Goal: Task Accomplishment & Management: Manage account settings

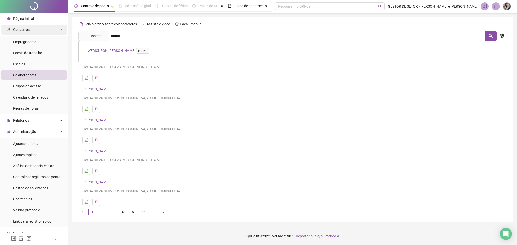
click at [24, 26] on span "Cadastros" at bounding box center [18, 30] width 22 height 10
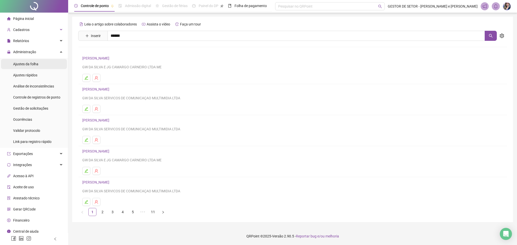
click at [33, 65] on span "Ajustes da folha" at bounding box center [25, 64] width 25 height 4
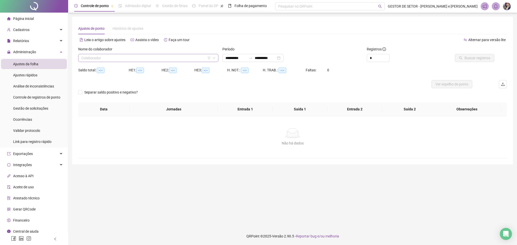
click at [152, 60] on input "search" at bounding box center [145, 58] width 129 height 8
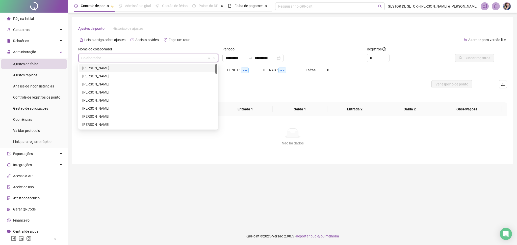
click at [119, 68] on div "[PERSON_NAME]" at bounding box center [148, 68] width 132 height 6
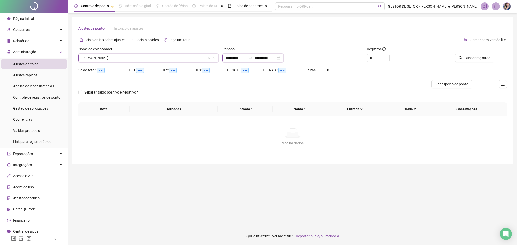
click at [265, 60] on input "**********" at bounding box center [264, 58] width 21 height 6
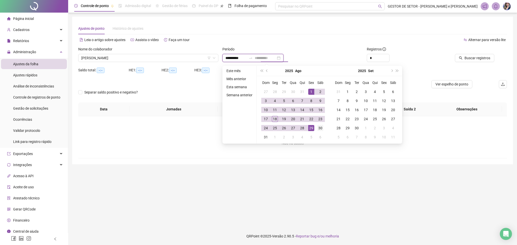
type input "**********"
click at [318, 131] on td "30" at bounding box center [320, 128] width 9 height 9
type input "**********"
click at [492, 55] on button "Buscar registros" at bounding box center [473, 58] width 39 height 8
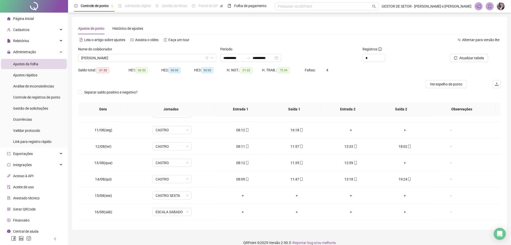
scroll to position [187, 0]
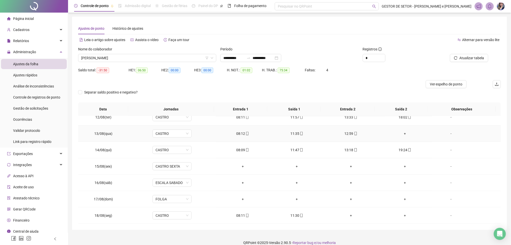
click at [400, 134] on div "+" at bounding box center [405, 134] width 46 height 6
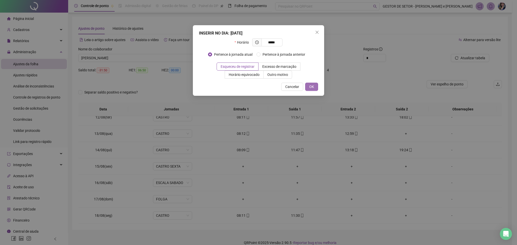
type input "*****"
click at [312, 88] on span "OK" at bounding box center [311, 87] width 5 height 6
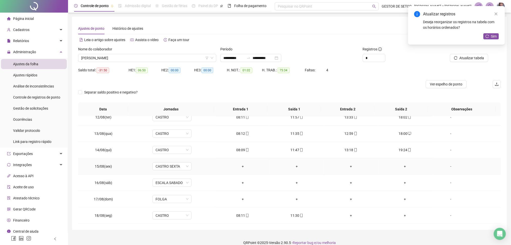
click at [449, 168] on div "-" at bounding box center [451, 167] width 30 height 6
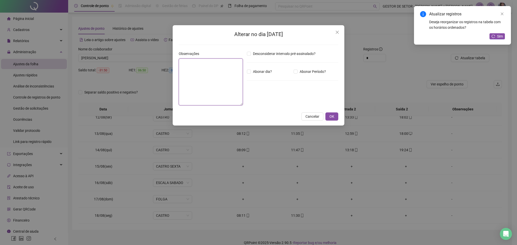
click at [213, 76] on textarea at bounding box center [211, 82] width 64 height 47
type textarea "*"
type textarea "**********"
click at [333, 119] on span "OK" at bounding box center [331, 117] width 5 height 6
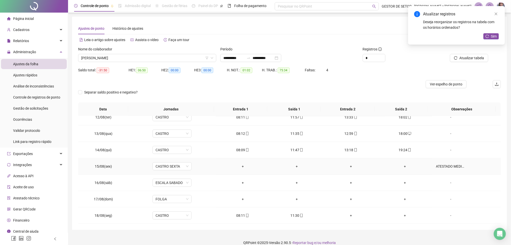
click at [445, 165] on div "ATESTADO MEDICO" at bounding box center [451, 167] width 30 height 6
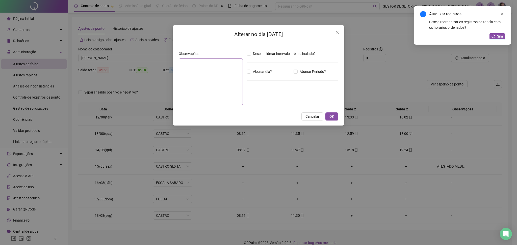
type textarea "**********"
click at [334, 117] on button "OK" at bounding box center [331, 116] width 13 height 8
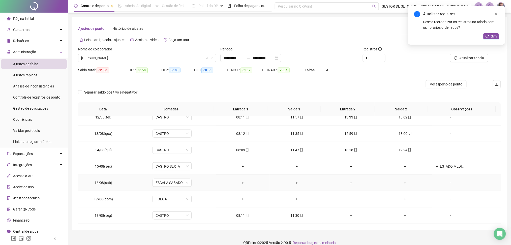
click at [445, 182] on div "-" at bounding box center [451, 183] width 30 height 6
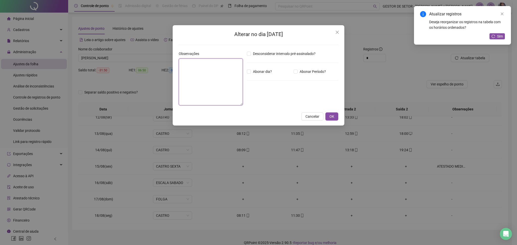
click at [222, 83] on textarea at bounding box center [211, 82] width 64 height 47
type textarea "**********"
click at [328, 115] on button "OK" at bounding box center [331, 116] width 13 height 8
click at [333, 119] on span "OK" at bounding box center [331, 117] width 5 height 6
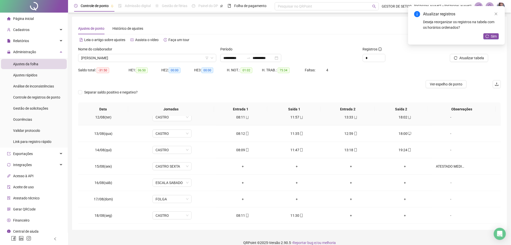
click at [334, 118] on div "13:33" at bounding box center [351, 118] width 46 height 6
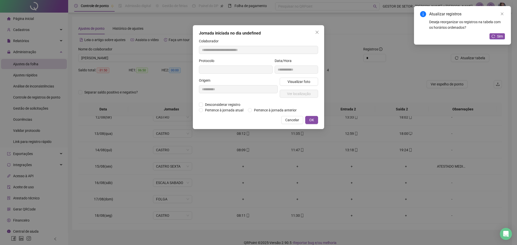
type input "**********"
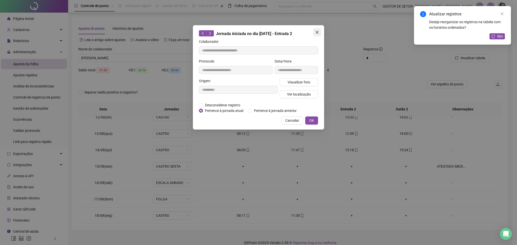
click at [318, 29] on button "Close" at bounding box center [317, 32] width 8 height 8
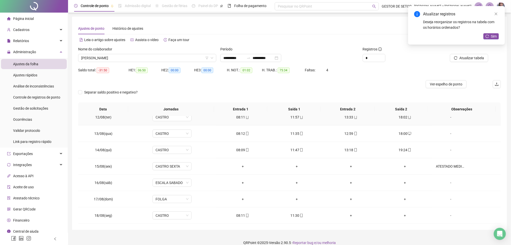
click at [445, 121] on td "-" at bounding box center [466, 117] width 69 height 16
click at [492, 39] on div "Sim" at bounding box center [491, 36] width 15 height 6
click at [494, 36] on span "Sim" at bounding box center [494, 37] width 6 height 6
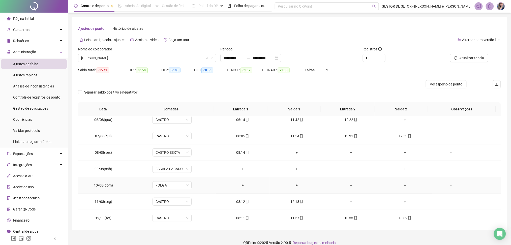
scroll to position [53, 0]
click at [400, 153] on div "+" at bounding box center [405, 154] width 46 height 6
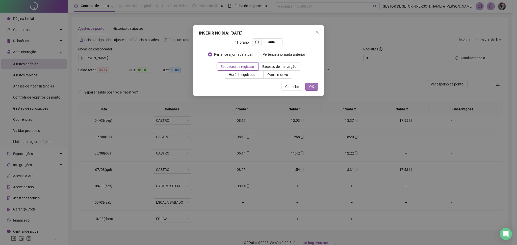
type input "*****"
click at [315, 83] on button "OK" at bounding box center [311, 87] width 13 height 8
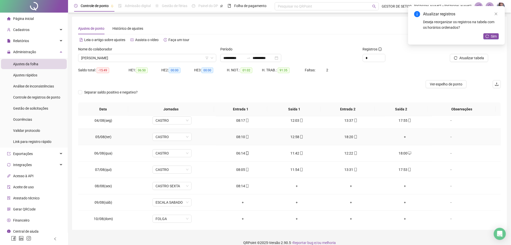
click at [403, 138] on div "+" at bounding box center [405, 137] width 46 height 6
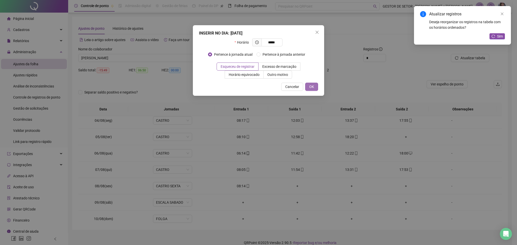
type input "*****"
click at [315, 86] on button "OK" at bounding box center [311, 87] width 13 height 8
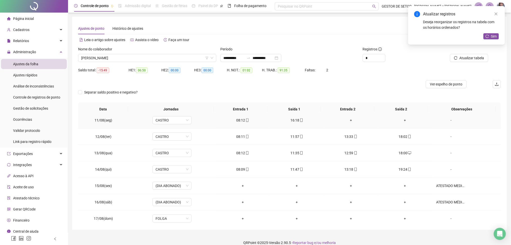
scroll to position [187, 0]
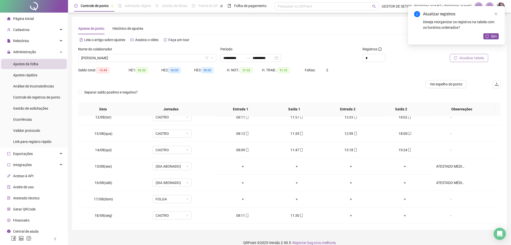
click at [460, 58] on span "Atualizar tabela" at bounding box center [472, 58] width 25 height 6
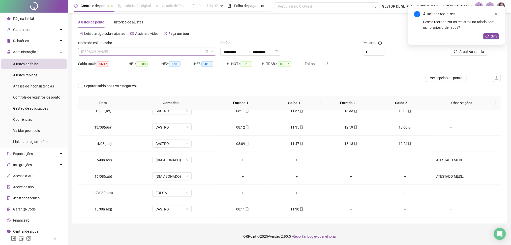
click at [108, 50] on span "[PERSON_NAME]" at bounding box center [147, 52] width 132 height 8
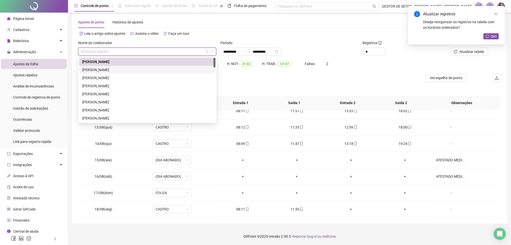
click at [102, 70] on div "[PERSON_NAME]" at bounding box center [147, 70] width 130 height 6
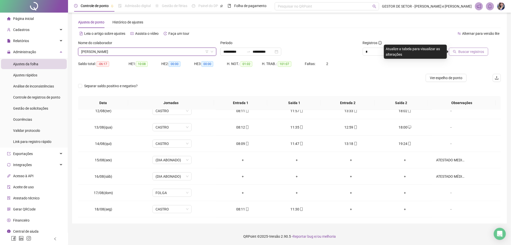
click at [462, 53] on span "Buscar registros" at bounding box center [472, 52] width 26 height 6
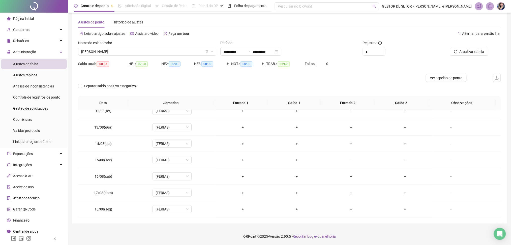
click at [132, 47] on div "Nome do colaborador" at bounding box center [147, 44] width 138 height 8
click at [128, 52] on span "[PERSON_NAME]" at bounding box center [147, 52] width 132 height 8
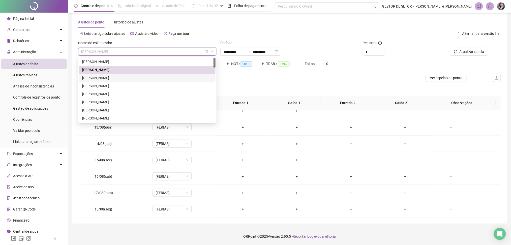
click at [124, 79] on div "[PERSON_NAME]" at bounding box center [147, 78] width 130 height 6
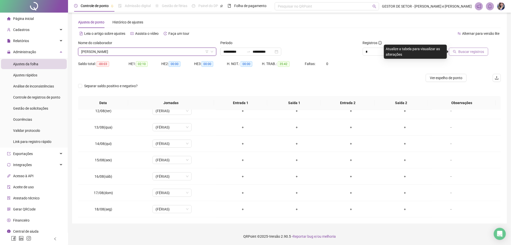
click at [468, 51] on span "Buscar registros" at bounding box center [472, 52] width 26 height 6
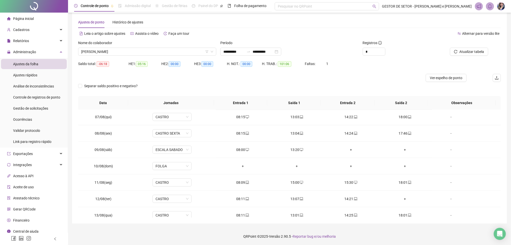
scroll to position [134, 0]
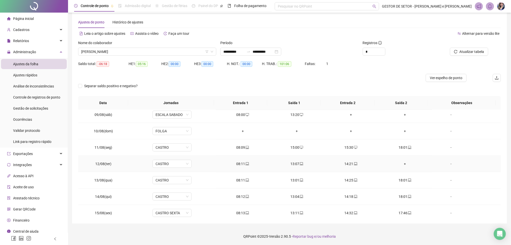
click at [400, 163] on div "+" at bounding box center [405, 164] width 46 height 6
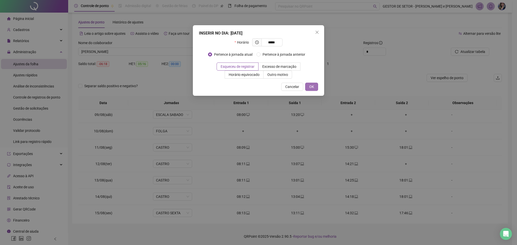
type input "*****"
click at [309, 87] on span "OK" at bounding box center [311, 87] width 5 height 6
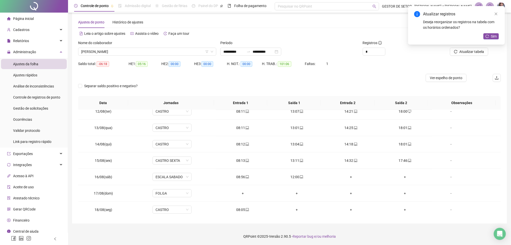
scroll to position [187, 0]
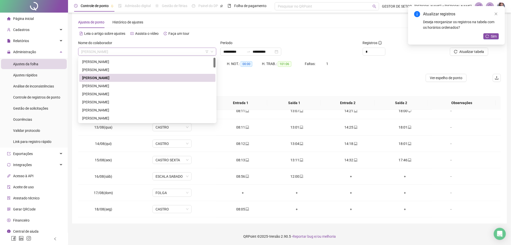
click at [131, 52] on span "[PERSON_NAME]" at bounding box center [147, 52] width 132 height 8
click at [118, 94] on div "[PERSON_NAME]" at bounding box center [147, 94] width 130 height 6
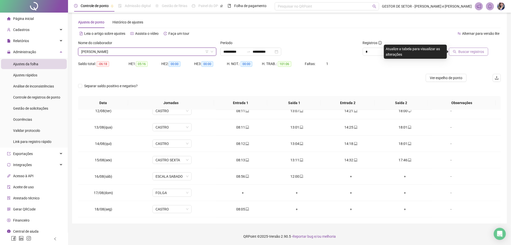
click at [474, 51] on span "Buscar registros" at bounding box center [472, 52] width 26 height 6
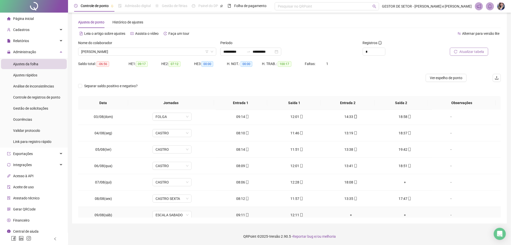
scroll to position [19, 0]
click at [399, 196] on div "+" at bounding box center [405, 197] width 46 height 6
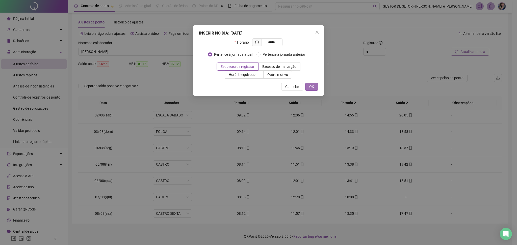
type input "*****"
click at [308, 84] on button "OK" at bounding box center [311, 87] width 13 height 8
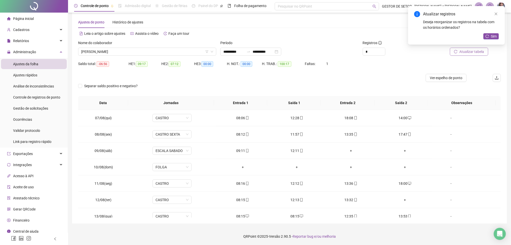
scroll to position [101, 0]
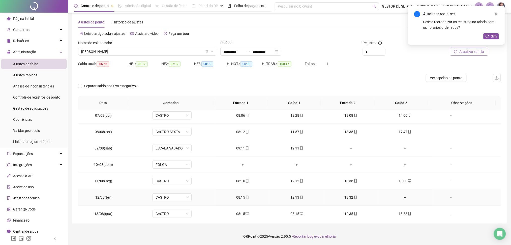
click at [399, 197] on div "+" at bounding box center [405, 198] width 46 height 6
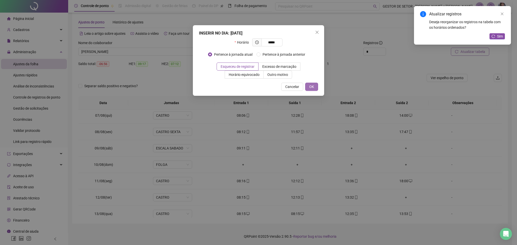
type input "*****"
click at [317, 89] on button "OK" at bounding box center [311, 87] width 13 height 8
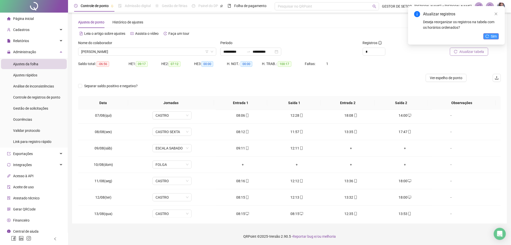
click at [490, 35] on button "Sim" at bounding box center [491, 36] width 15 height 6
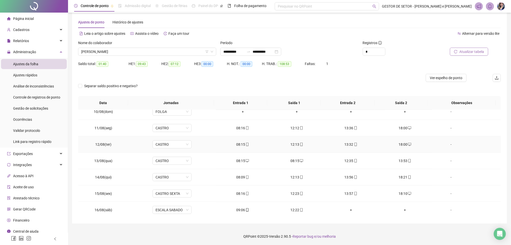
scroll to position [187, 0]
click at [152, 48] on span "[PERSON_NAME]" at bounding box center [147, 52] width 132 height 8
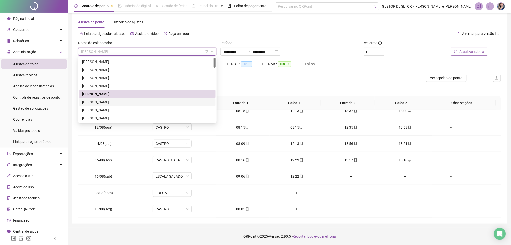
click at [108, 103] on div "[PERSON_NAME]" at bounding box center [147, 102] width 130 height 6
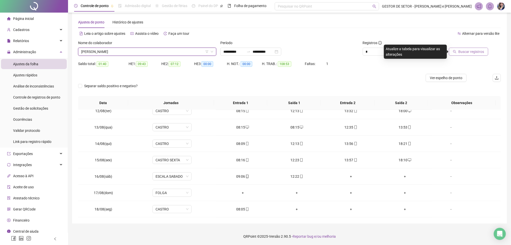
click at [479, 53] on span "Buscar registros" at bounding box center [472, 52] width 26 height 6
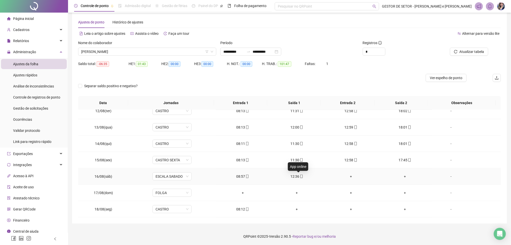
click at [299, 177] on span "mobile" at bounding box center [301, 177] width 4 height 4
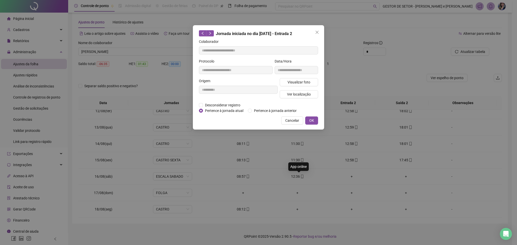
type input "**********"
click at [296, 95] on span "Ver localização" at bounding box center [299, 95] width 24 height 6
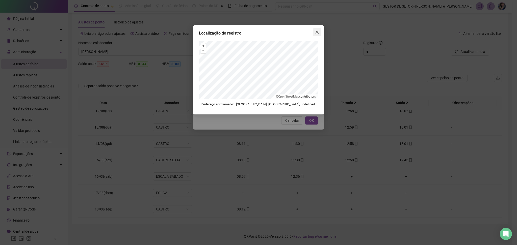
click at [316, 33] on icon "close" at bounding box center [317, 32] width 4 height 4
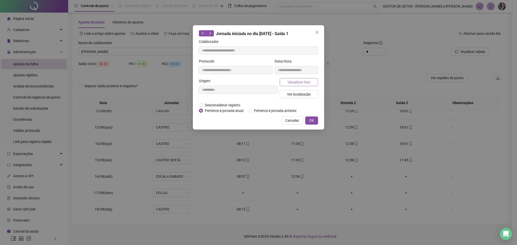
click at [302, 81] on span "Visualizar foto" at bounding box center [298, 82] width 23 height 6
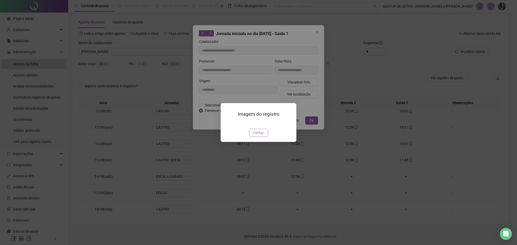
click at [258, 136] on span "Fechar" at bounding box center [258, 133] width 11 height 6
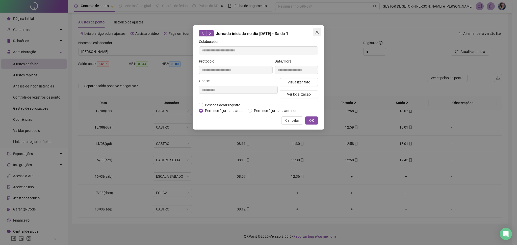
click at [320, 34] on span "Close" at bounding box center [317, 32] width 8 height 4
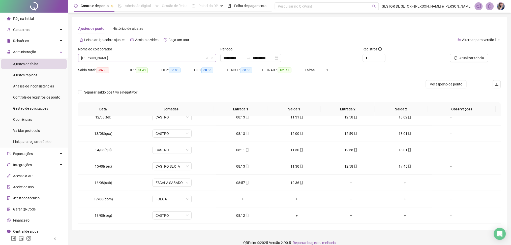
click at [133, 61] on span "[PERSON_NAME]" at bounding box center [147, 58] width 132 height 8
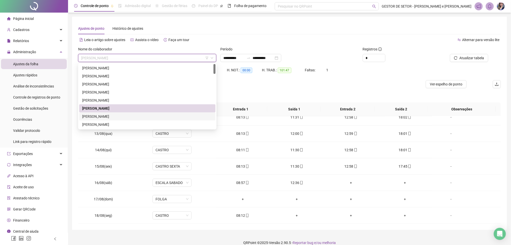
click at [101, 116] on div "[PERSON_NAME]" at bounding box center [147, 117] width 130 height 6
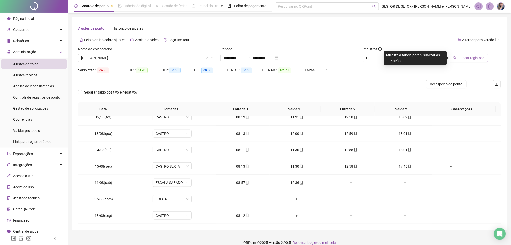
click at [466, 56] on span "Buscar registros" at bounding box center [472, 58] width 26 height 6
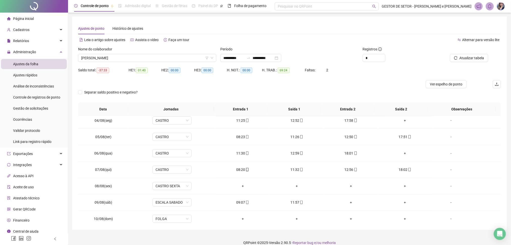
scroll to position [0, 0]
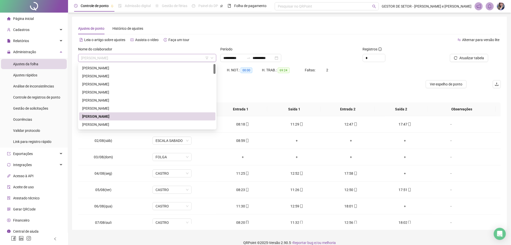
drag, startPoint x: 136, startPoint y: 58, endPoint x: 93, endPoint y: 62, distance: 43.0
click at [73, 49] on div "**********" at bounding box center [289, 123] width 435 height 213
drag, startPoint x: 82, startPoint y: 117, endPoint x: 133, endPoint y: 117, distance: 51.2
click at [133, 117] on div "[PERSON_NAME]" at bounding box center [147, 117] width 130 height 6
drag, startPoint x: 136, startPoint y: 58, endPoint x: 80, endPoint y: 61, distance: 56.3
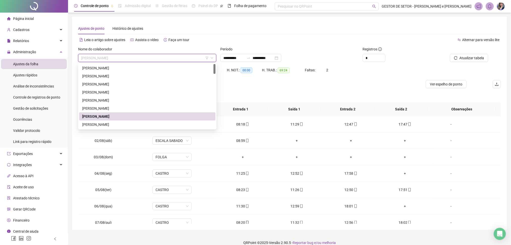
click at [80, 61] on div "[PERSON_NAME]" at bounding box center [147, 58] width 138 height 8
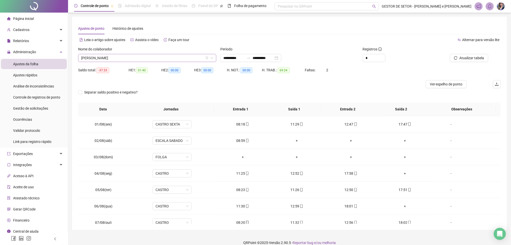
click at [159, 59] on span "[PERSON_NAME]" at bounding box center [147, 58] width 132 height 8
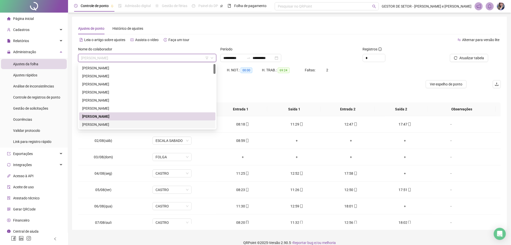
click at [108, 126] on div "[PERSON_NAME]" at bounding box center [147, 125] width 130 height 6
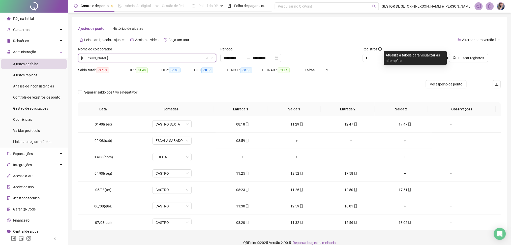
click at [459, 65] on div "Buscar registros" at bounding box center [467, 56] width 71 height 20
click at [461, 63] on div "Buscar registros" at bounding box center [467, 56] width 71 height 20
click at [462, 62] on button "Buscar registros" at bounding box center [468, 58] width 39 height 8
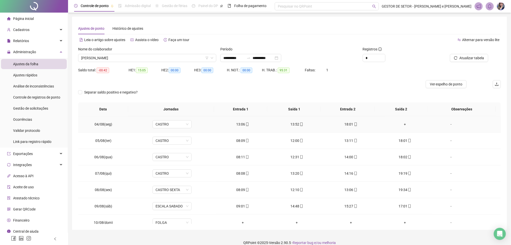
click at [402, 122] on div "+" at bounding box center [405, 125] width 46 height 6
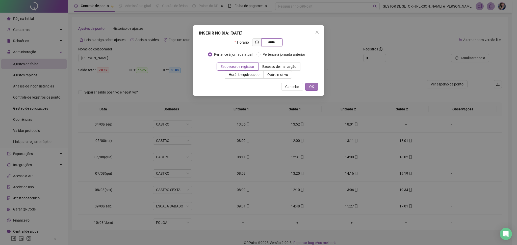
type input "*****"
click at [312, 88] on span "OK" at bounding box center [311, 87] width 5 height 6
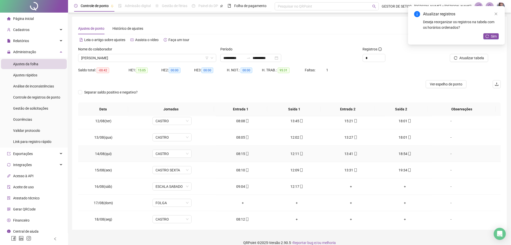
scroll to position [138, 0]
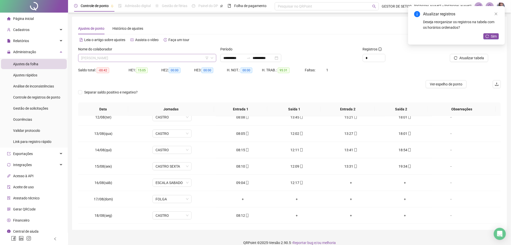
click at [125, 56] on span "[PERSON_NAME]" at bounding box center [147, 58] width 132 height 8
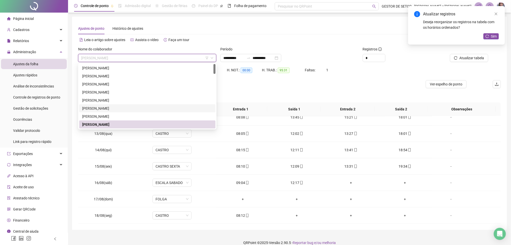
scroll to position [34, 0]
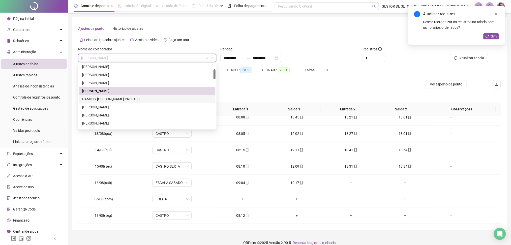
click at [100, 99] on div "CAMILLY [PERSON_NAME] PRESTES" at bounding box center [147, 99] width 130 height 6
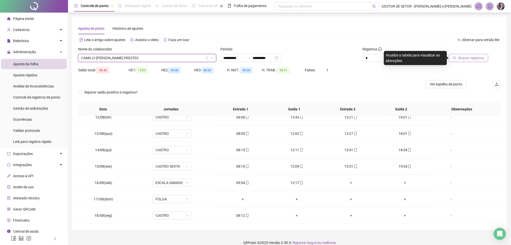
click at [474, 58] on span "Buscar registros" at bounding box center [472, 58] width 26 height 6
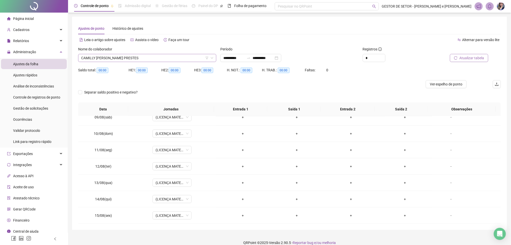
click at [167, 59] on span "CAMILLY [PERSON_NAME] PRESTES" at bounding box center [147, 58] width 132 height 8
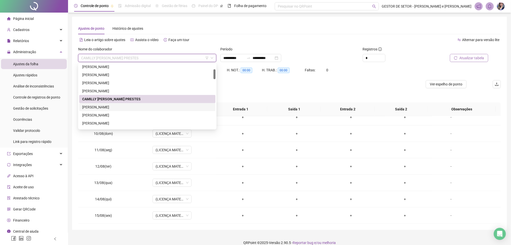
click at [102, 107] on div "[PERSON_NAME]" at bounding box center [147, 107] width 130 height 6
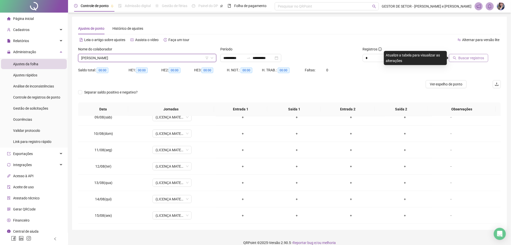
click at [468, 56] on span "Buscar registros" at bounding box center [472, 58] width 26 height 6
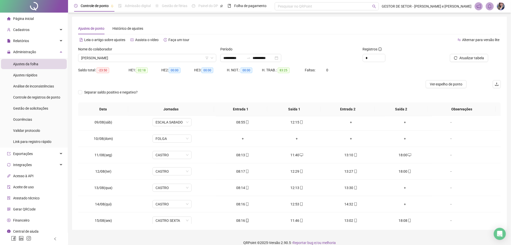
scroll to position [134, 0]
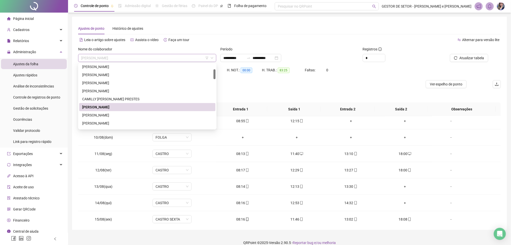
click at [155, 58] on span "[PERSON_NAME]" at bounding box center [147, 58] width 132 height 8
click at [105, 114] on div "[PERSON_NAME]" at bounding box center [147, 115] width 130 height 6
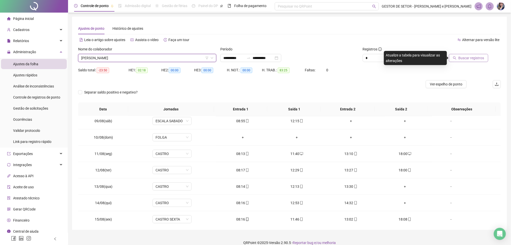
click at [479, 58] on span "Buscar registros" at bounding box center [472, 58] width 26 height 6
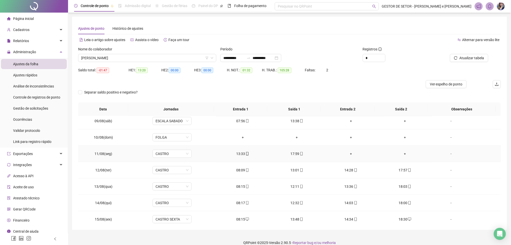
click at [350, 154] on div "+" at bounding box center [351, 154] width 46 height 6
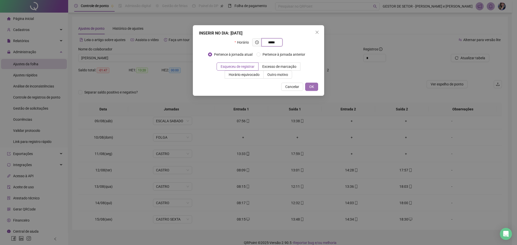
type input "*****"
click at [311, 86] on span "OK" at bounding box center [311, 87] width 5 height 6
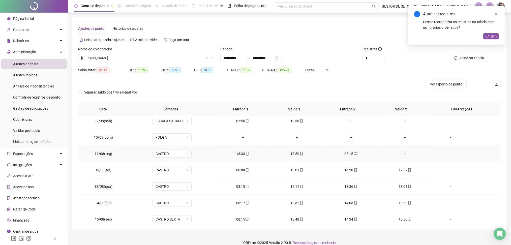
click at [402, 151] on div "+" at bounding box center [405, 154] width 46 height 6
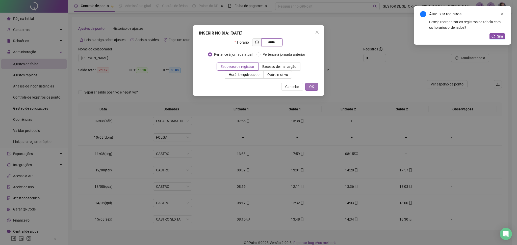
type input "*****"
click at [314, 87] on button "OK" at bounding box center [311, 87] width 13 height 8
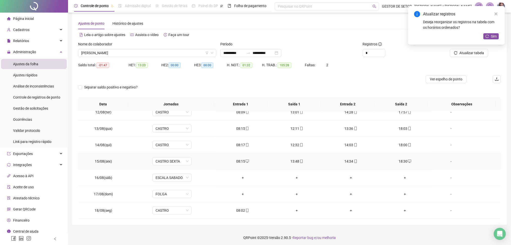
scroll to position [6, 0]
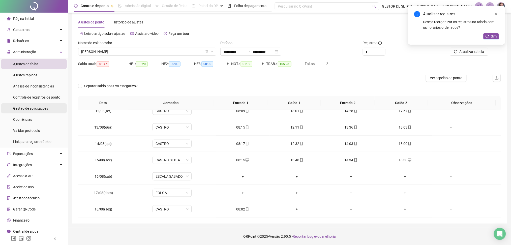
click at [21, 107] on span "Gestão de solicitações" at bounding box center [30, 108] width 35 height 4
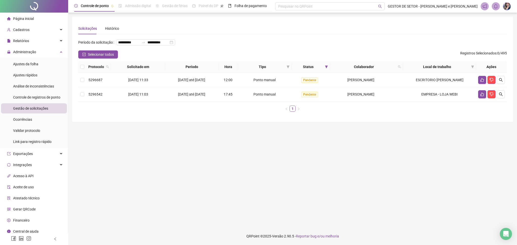
click at [105, 68] on div "**********" at bounding box center [292, 76] width 428 height 77
click at [105, 57] on span "Selecionar todos" at bounding box center [101, 55] width 26 height 6
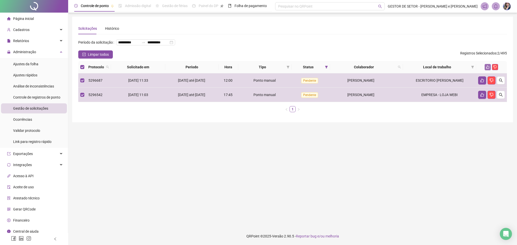
click at [486, 69] on icon "like" at bounding box center [487, 67] width 3 height 3
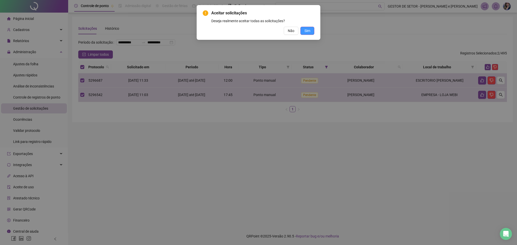
click at [308, 31] on span "Sim" at bounding box center [307, 31] width 6 height 6
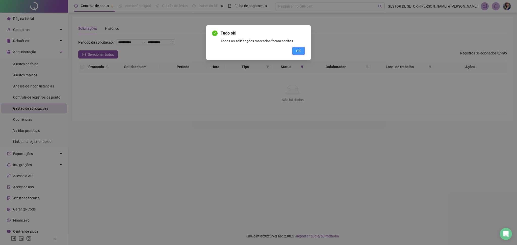
click at [300, 48] on span "OK" at bounding box center [298, 51] width 5 height 6
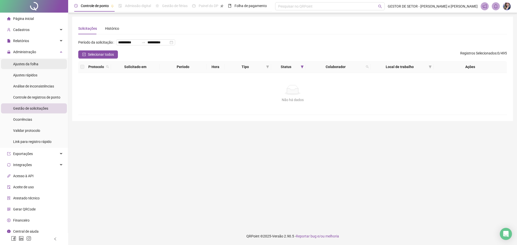
click at [33, 67] on div "Ajustes da folha" at bounding box center [25, 64] width 25 height 10
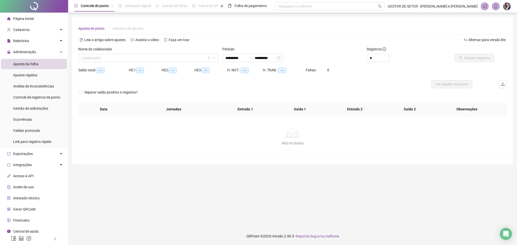
type input "**********"
click at [120, 59] on input "search" at bounding box center [145, 58] width 129 height 8
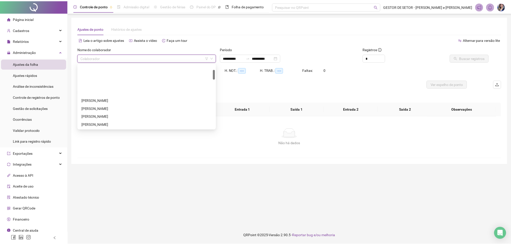
scroll to position [67, 0]
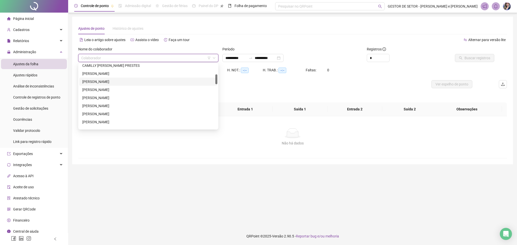
click at [116, 82] on div "[PERSON_NAME]" at bounding box center [148, 82] width 132 height 6
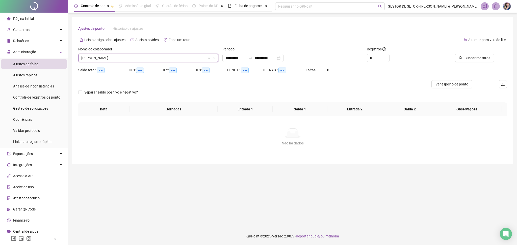
click at [182, 54] on span "[PERSON_NAME]" at bounding box center [148, 58] width 134 height 8
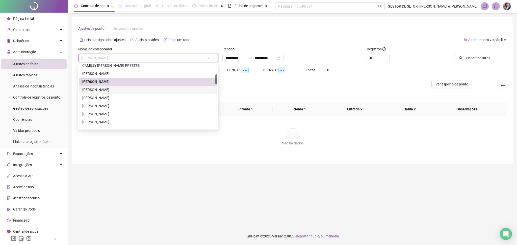
click at [106, 90] on div "[PERSON_NAME]" at bounding box center [148, 90] width 132 height 6
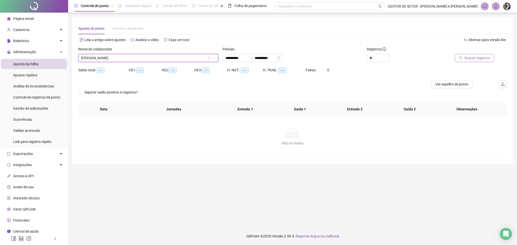
click at [478, 59] on span "Buscar registros" at bounding box center [477, 58] width 26 height 6
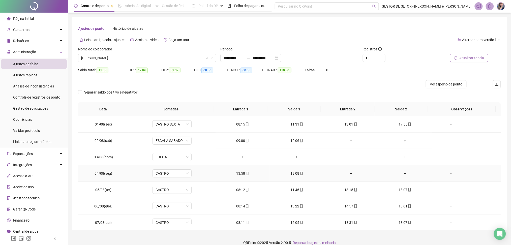
click at [348, 173] on div "+" at bounding box center [351, 174] width 46 height 6
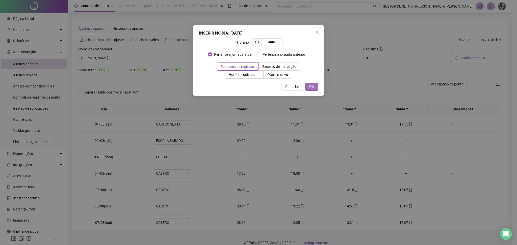
type input "*****"
click at [310, 88] on span "OK" at bounding box center [311, 87] width 5 height 6
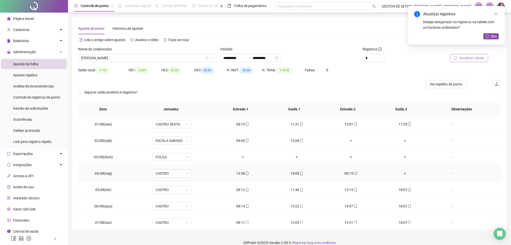
click at [402, 174] on div "+" at bounding box center [405, 174] width 46 height 6
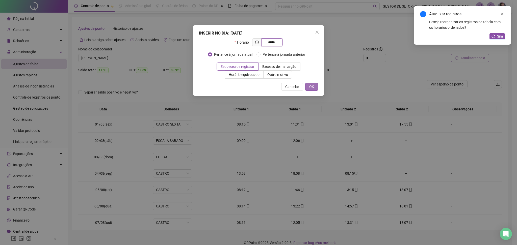
type input "*****"
click at [312, 86] on span "OK" at bounding box center [311, 87] width 5 height 6
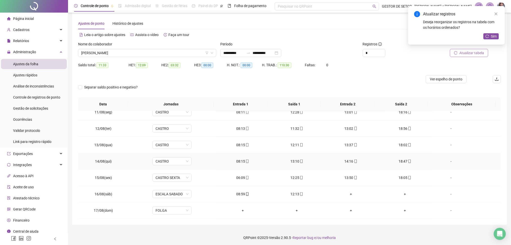
scroll to position [6, 0]
click at [498, 36] on button "Sim" at bounding box center [491, 36] width 15 height 6
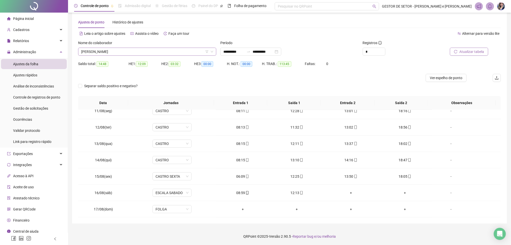
click at [122, 50] on span "[PERSON_NAME]" at bounding box center [147, 52] width 132 height 8
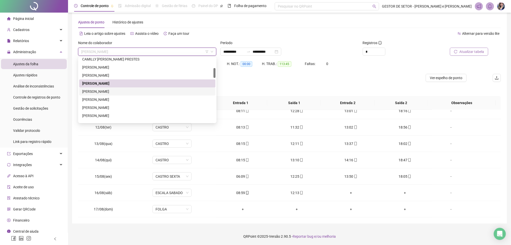
click at [101, 94] on div "[PERSON_NAME]" at bounding box center [147, 92] width 130 height 6
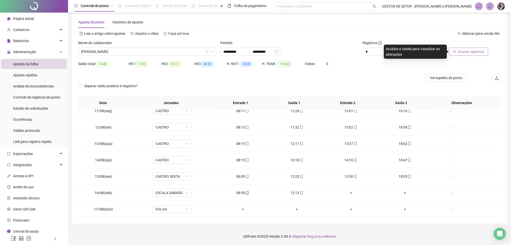
click at [479, 52] on span "Buscar registros" at bounding box center [472, 52] width 26 height 6
click at [145, 49] on span "[PERSON_NAME]" at bounding box center [147, 52] width 132 height 8
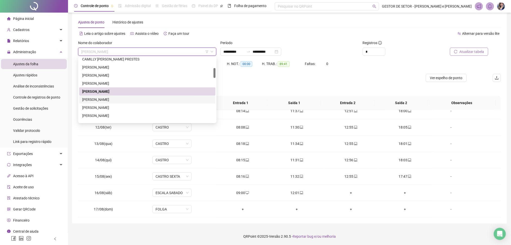
click at [115, 100] on div "[PERSON_NAME]" at bounding box center [147, 100] width 130 height 6
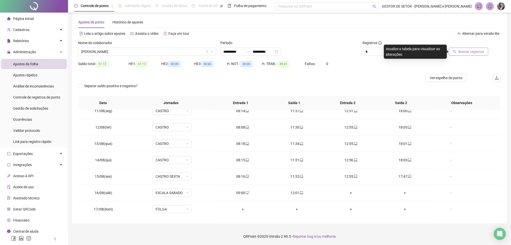
click at [475, 48] on button "Buscar registros" at bounding box center [468, 52] width 39 height 8
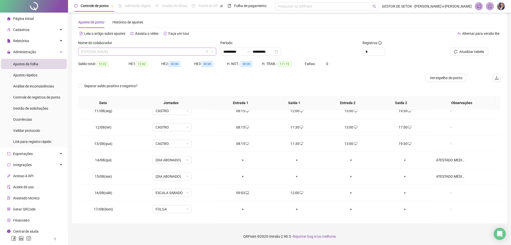
click at [135, 54] on span "[PERSON_NAME]" at bounding box center [147, 52] width 132 height 8
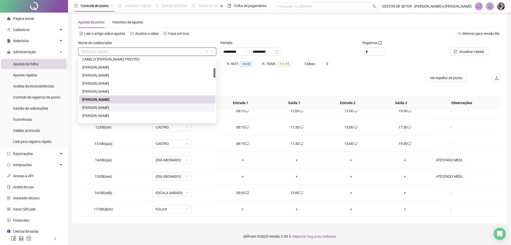
click at [110, 108] on div "[PERSON_NAME]" at bounding box center [147, 108] width 130 height 6
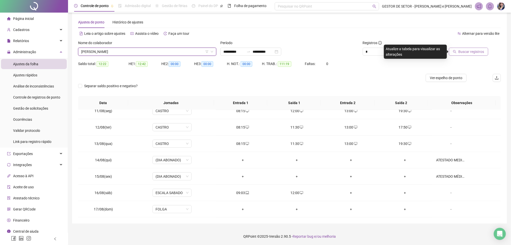
click at [461, 51] on span "Buscar registros" at bounding box center [472, 52] width 26 height 6
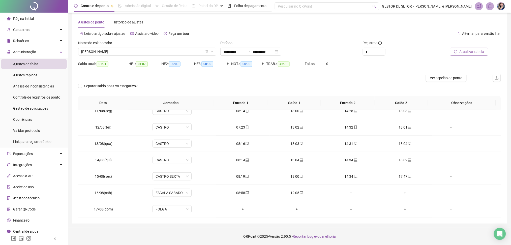
click at [468, 49] on span "Atualizar tabela" at bounding box center [472, 52] width 25 height 6
click at [132, 49] on span "[PERSON_NAME]" at bounding box center [147, 52] width 132 height 8
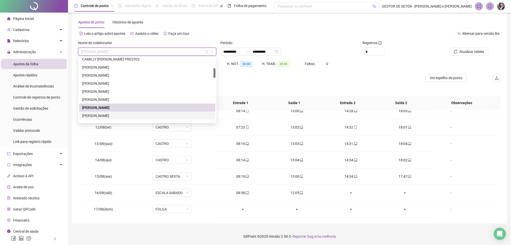
click at [106, 115] on div "[PERSON_NAME]" at bounding box center [147, 116] width 130 height 6
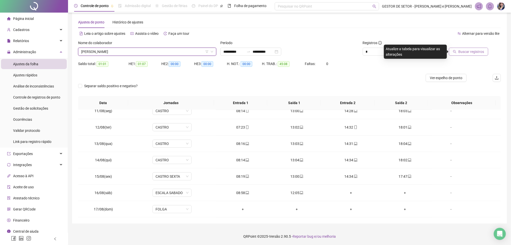
click at [476, 52] on span "Buscar registros" at bounding box center [472, 52] width 26 height 6
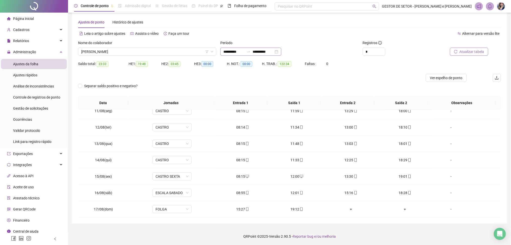
click at [271, 48] on div "**********" at bounding box center [250, 52] width 61 height 8
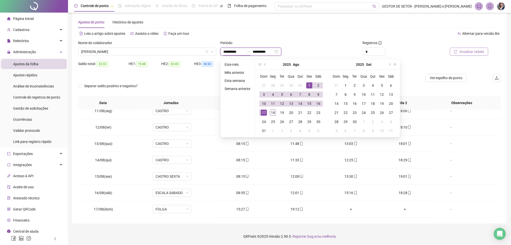
click at [270, 49] on input "**********" at bounding box center [263, 52] width 21 height 6
type input "**********"
click at [292, 111] on div "20" at bounding box center [291, 113] width 6 height 6
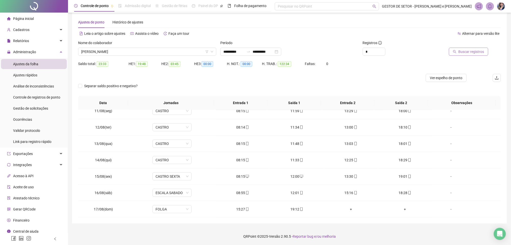
click at [469, 53] on span "Buscar registros" at bounding box center [472, 52] width 26 height 6
click at [133, 51] on span "[PERSON_NAME]" at bounding box center [147, 52] width 132 height 8
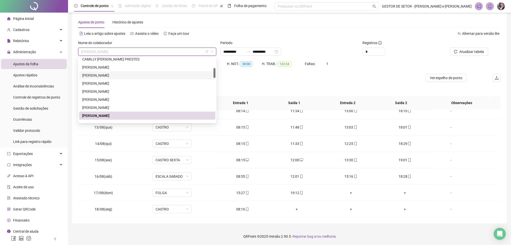
click at [118, 76] on div "[PERSON_NAME]" at bounding box center [147, 76] width 130 height 6
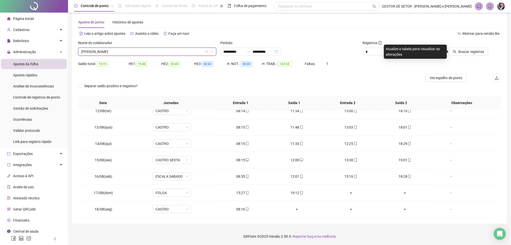
click at [489, 50] on div "Buscar registros" at bounding box center [467, 48] width 67 height 16
click at [478, 52] on span "Buscar registros" at bounding box center [472, 52] width 26 height 6
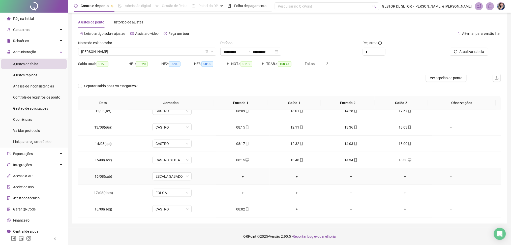
click at [445, 177] on div "-" at bounding box center [451, 177] width 30 height 6
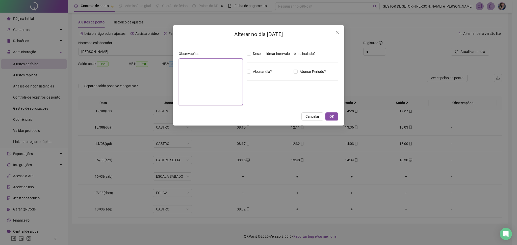
click at [226, 89] on textarea at bounding box center [211, 82] width 64 height 47
type textarea "******"
click at [335, 119] on button "OK" at bounding box center [331, 116] width 13 height 8
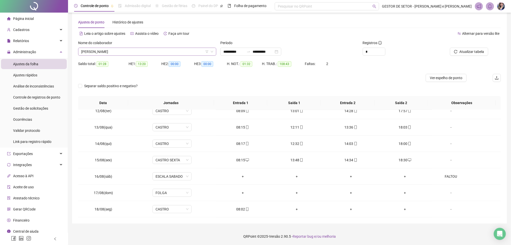
click at [179, 52] on span "[PERSON_NAME]" at bounding box center [147, 52] width 132 height 8
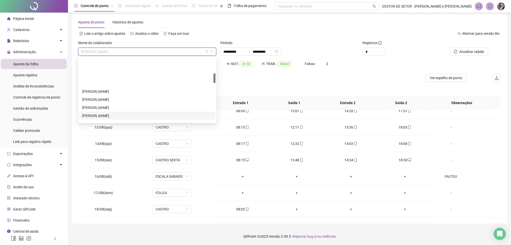
scroll to position [101, 0]
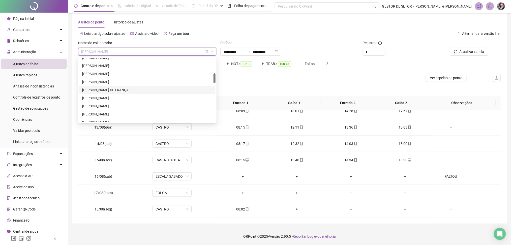
click at [99, 92] on div "[PERSON_NAME] DE FRANÇA" at bounding box center [147, 90] width 130 height 6
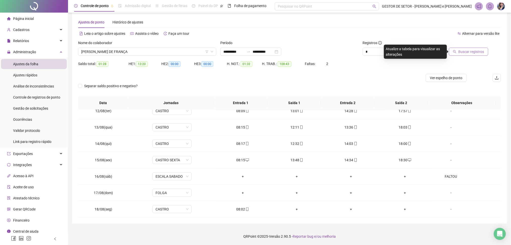
click at [461, 55] on button "Buscar registros" at bounding box center [468, 52] width 39 height 8
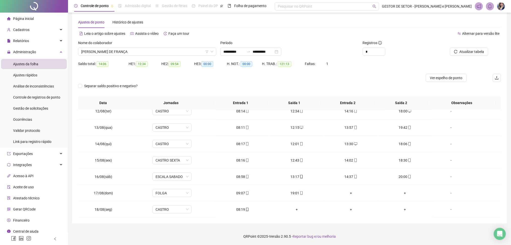
scroll to position [187, 0]
click at [348, 195] on div "+" at bounding box center [351, 193] width 46 height 6
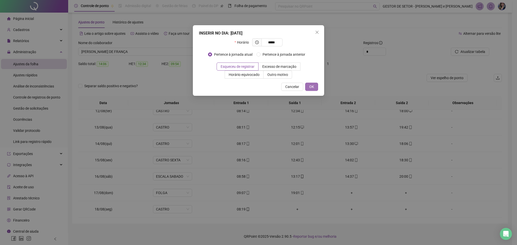
type input "*****"
click at [314, 88] on span "OK" at bounding box center [311, 87] width 5 height 6
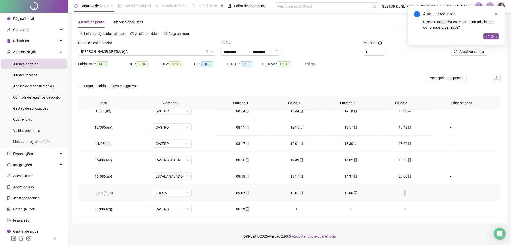
click at [401, 196] on td "+" at bounding box center [405, 193] width 54 height 16
click at [401, 195] on div "+" at bounding box center [405, 193] width 46 height 6
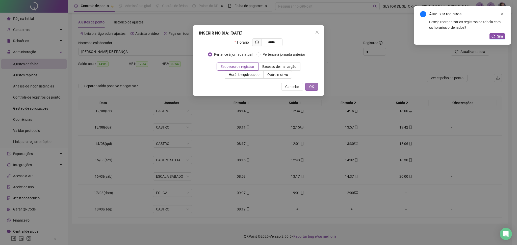
type input "*****"
click at [312, 88] on span "OK" at bounding box center [311, 87] width 5 height 6
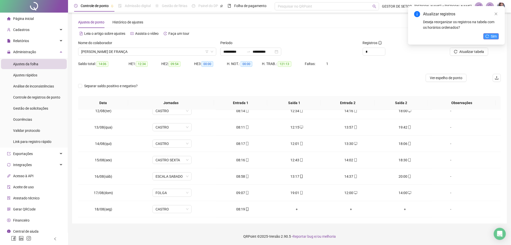
click at [493, 37] on span "Sim" at bounding box center [494, 37] width 6 height 6
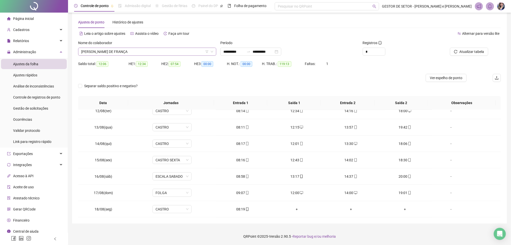
click at [126, 52] on span "[PERSON_NAME] DE FRANÇA" at bounding box center [147, 52] width 132 height 8
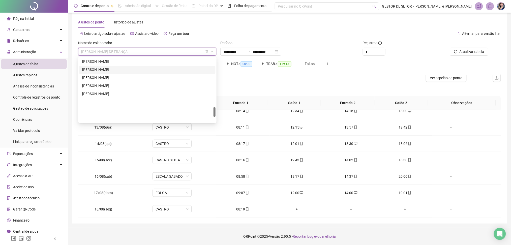
scroll to position [321, 0]
click at [100, 80] on div "[PERSON_NAME]" at bounding box center [147, 80] width 130 height 6
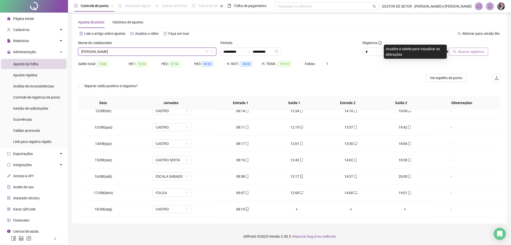
click at [464, 53] on span "Buscar registros" at bounding box center [472, 52] width 26 height 6
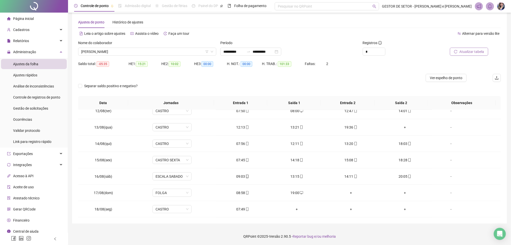
click at [470, 51] on span "Atualizar tabela" at bounding box center [472, 52] width 25 height 6
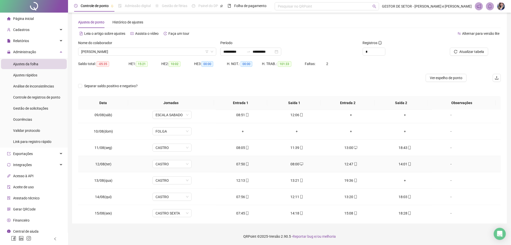
scroll to position [120, 0]
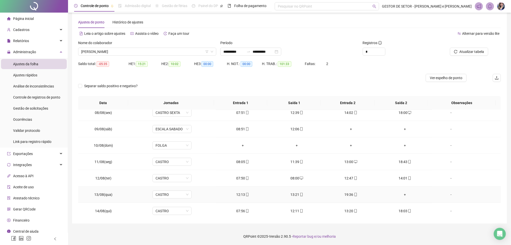
click at [400, 194] on div "+" at bounding box center [405, 195] width 46 height 6
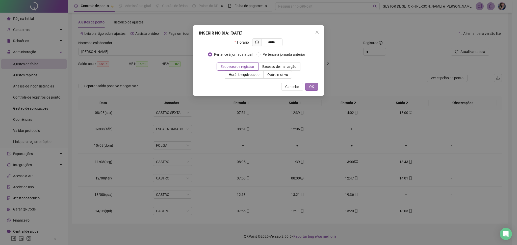
type input "*****"
click at [308, 87] on button "OK" at bounding box center [311, 87] width 13 height 8
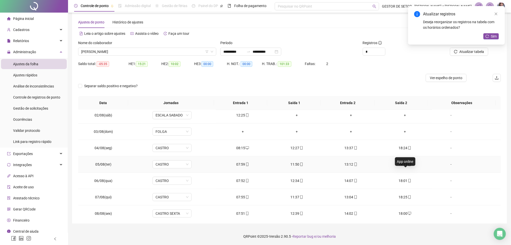
scroll to position [0, 0]
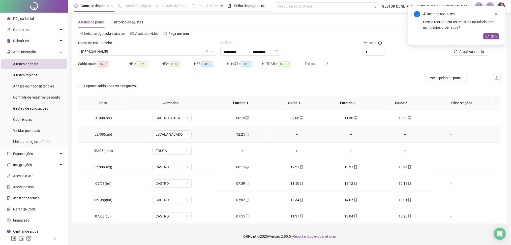
click at [296, 135] on div "+" at bounding box center [297, 135] width 46 height 6
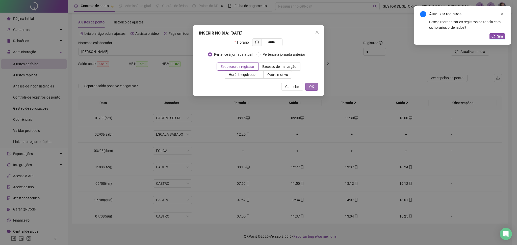
type input "*****"
click at [316, 86] on button "OK" at bounding box center [311, 87] width 13 height 8
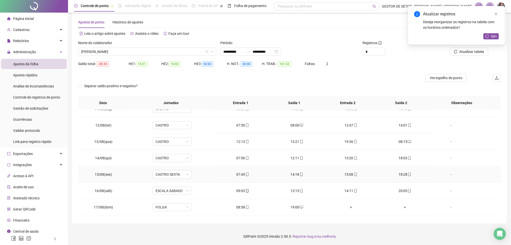
scroll to position [187, 0]
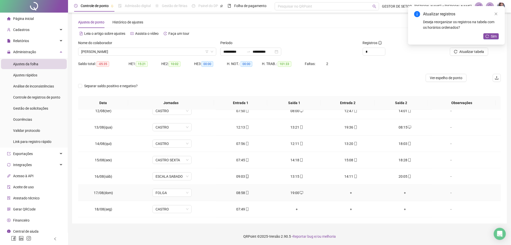
click at [346, 193] on div "+" at bounding box center [351, 193] width 46 height 6
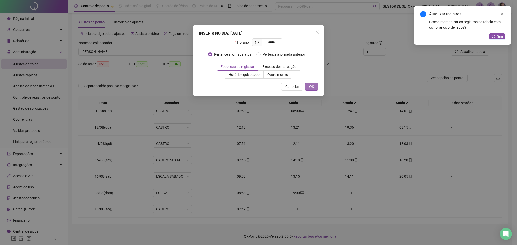
type input "*****"
click at [312, 87] on span "OK" at bounding box center [311, 87] width 5 height 6
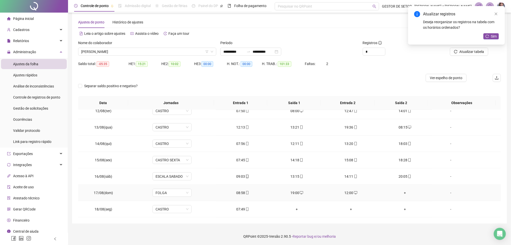
click at [401, 194] on div "+" at bounding box center [405, 193] width 46 height 6
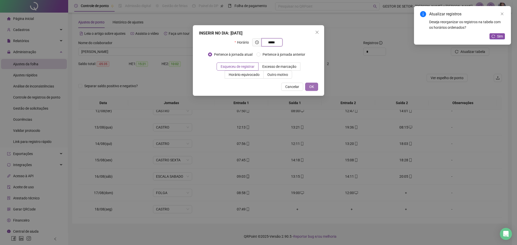
type input "*****"
click at [316, 86] on button "OK" at bounding box center [311, 87] width 13 height 8
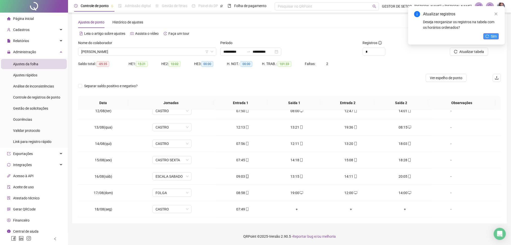
click at [490, 33] on button "Sim" at bounding box center [491, 36] width 15 height 6
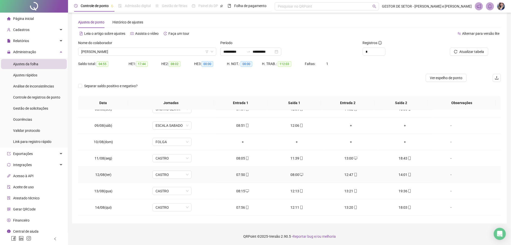
scroll to position [120, 0]
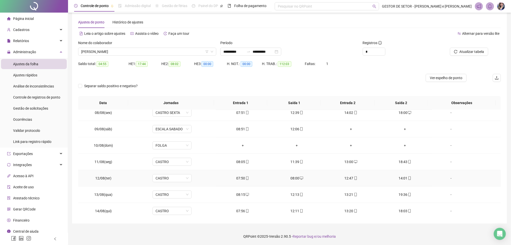
click at [240, 179] on div "07:50" at bounding box center [243, 179] width 46 height 6
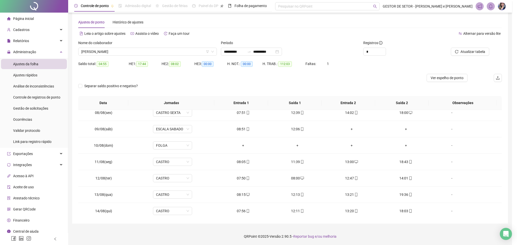
type input "**********"
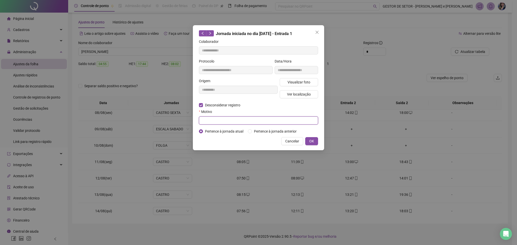
click at [212, 123] on input "text" at bounding box center [258, 121] width 119 height 8
type input "****"
click at [311, 144] on button "OK" at bounding box center [311, 141] width 13 height 8
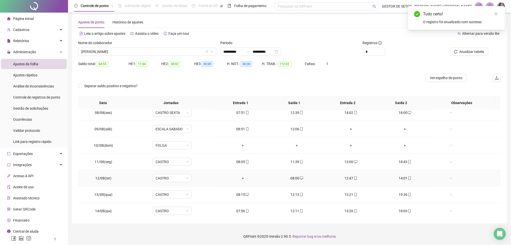
click at [240, 179] on div "+" at bounding box center [243, 179] width 46 height 6
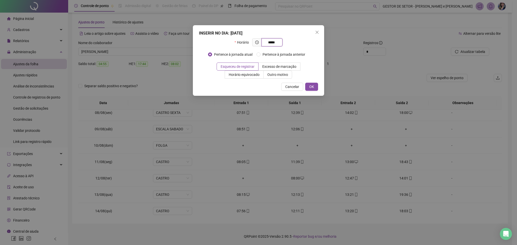
click at [276, 42] on input "*****" at bounding box center [271, 43] width 14 height 6
type input "*****"
click at [310, 88] on span "OK" at bounding box center [311, 87] width 5 height 6
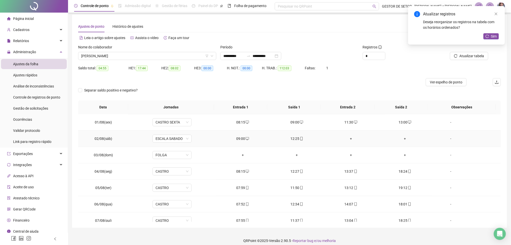
scroll to position [0, 0]
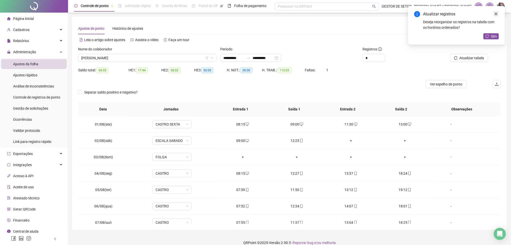
click at [499, 13] on link "Close" at bounding box center [497, 14] width 6 height 6
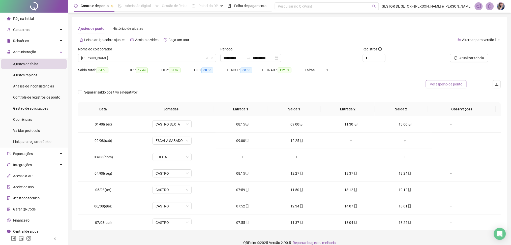
click at [443, 86] on span "Ver espelho de ponto" at bounding box center [446, 84] width 33 height 6
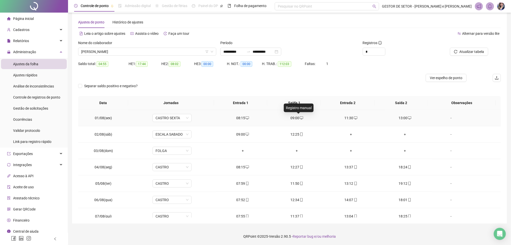
click at [300, 118] on icon "desktop" at bounding box center [302, 118] width 4 height 4
type input "**********"
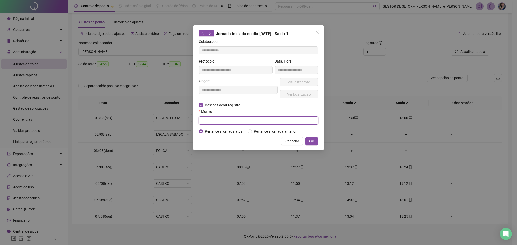
click at [212, 124] on input "text" at bounding box center [258, 121] width 119 height 8
type input "**********"
click at [312, 140] on span "OK" at bounding box center [311, 141] width 5 height 6
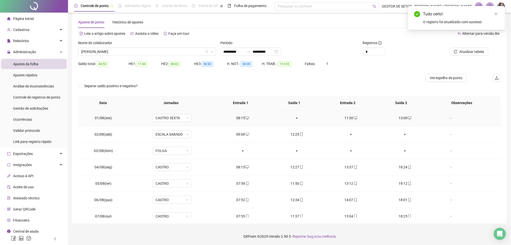
click at [295, 119] on div "+" at bounding box center [297, 118] width 46 height 6
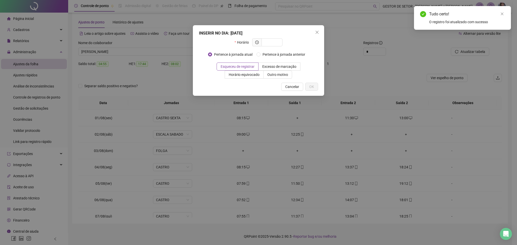
click at [497, 15] on div "Tudo certo!" at bounding box center [467, 14] width 76 height 6
click at [501, 14] on icon "close" at bounding box center [502, 14] width 4 height 4
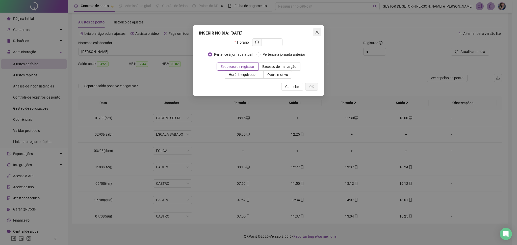
click at [318, 32] on icon "close" at bounding box center [317, 32] width 4 height 4
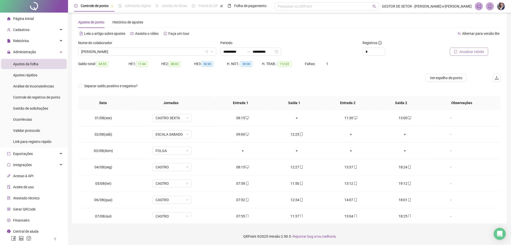
click at [460, 50] on button "Atualizar tabela" at bounding box center [469, 52] width 38 height 8
click at [118, 55] on span "[PERSON_NAME]" at bounding box center [147, 52] width 132 height 8
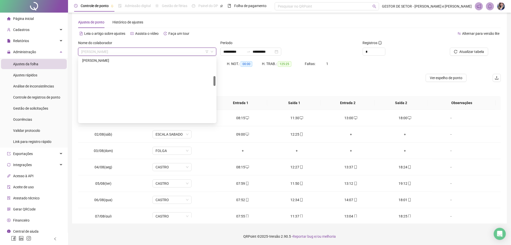
scroll to position [120, 0]
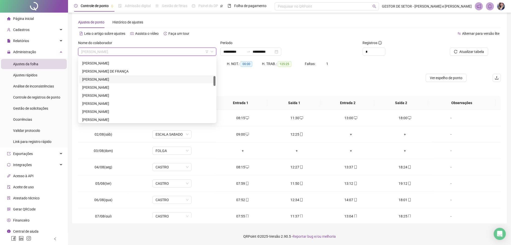
click at [109, 79] on div "[PERSON_NAME]" at bounding box center [147, 80] width 130 height 6
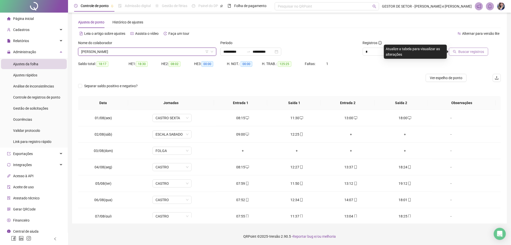
click at [474, 53] on span "Buscar registros" at bounding box center [472, 52] width 26 height 6
